Goal: Complete application form

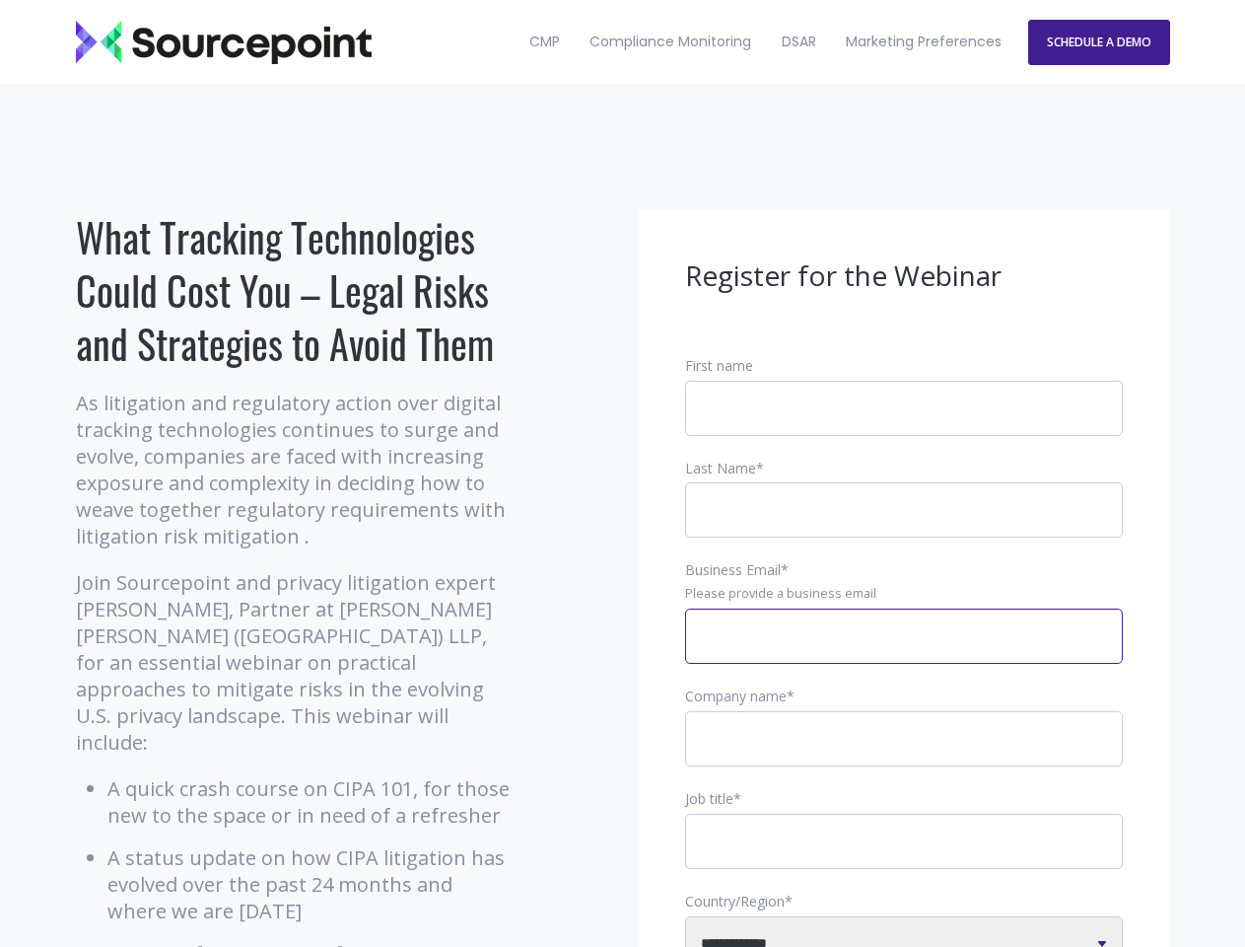
click at [904, 652] on input "Business Email *" at bounding box center [904, 635] width 438 height 55
